Goal: Task Accomplishment & Management: Use online tool/utility

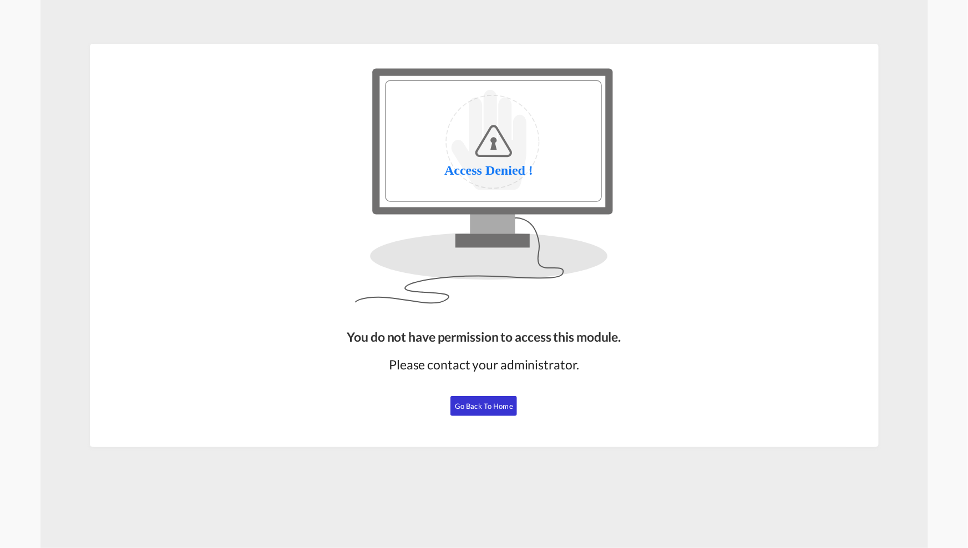
click at [484, 411] on button "Go Back to Home" at bounding box center [483, 406] width 67 height 20
